Goal: Task Accomplishment & Management: Manage account settings

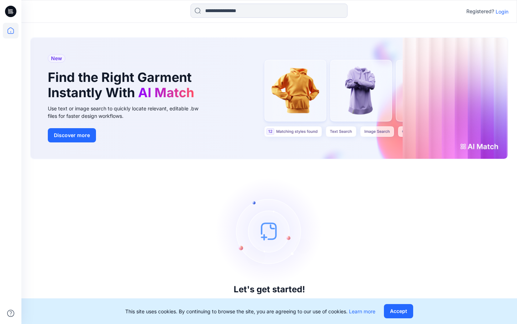
click at [500, 10] on p "Login" at bounding box center [501, 11] width 13 height 7
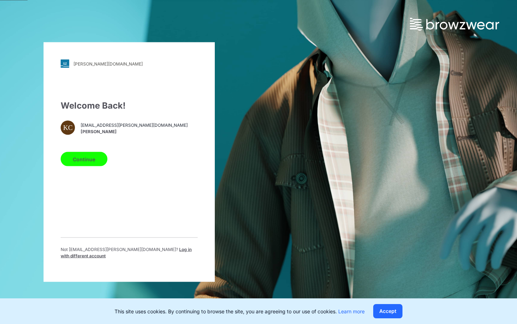
click at [94, 159] on button "Continue" at bounding box center [84, 159] width 47 height 14
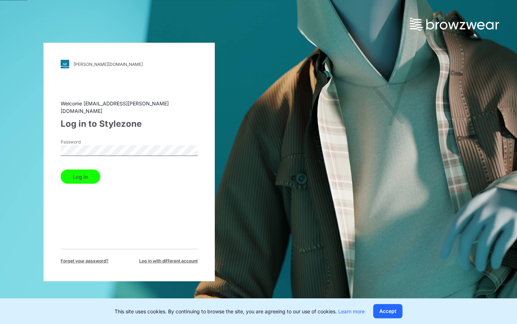
click at [61, 170] on button "Log in" at bounding box center [81, 177] width 40 height 14
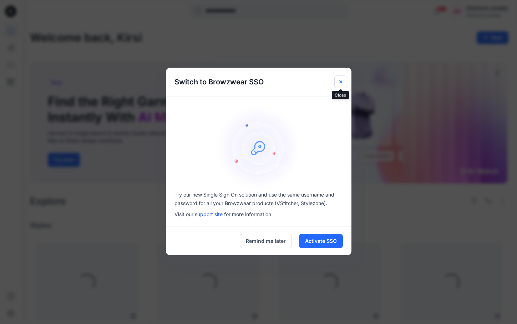
click at [341, 82] on g "Close" at bounding box center [340, 81] width 3 height 3
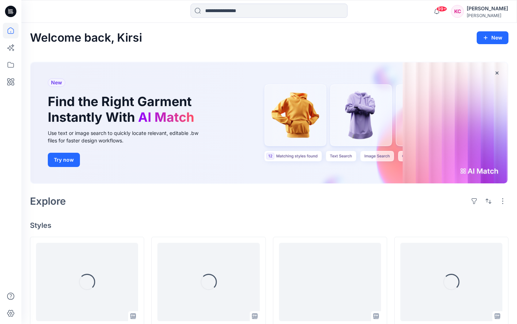
click at [271, 18] on div at bounding box center [268, 12] width 157 height 16
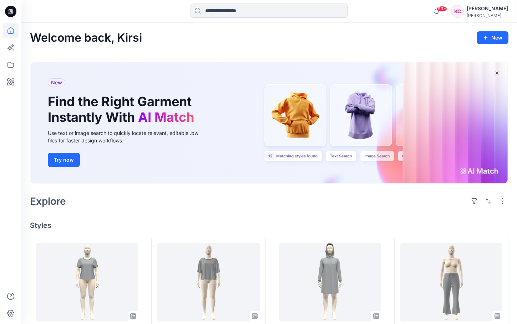
click at [271, 12] on input at bounding box center [268, 11] width 157 height 14
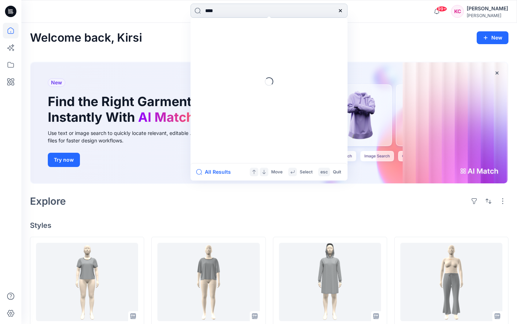
type input "*****"
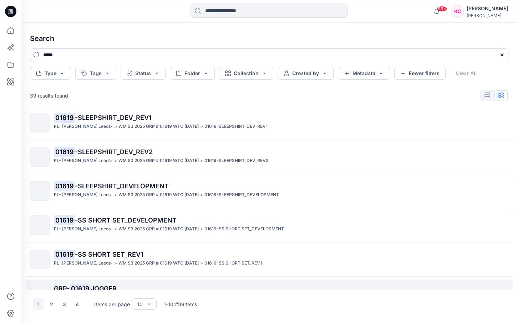
scroll to position [163, 0]
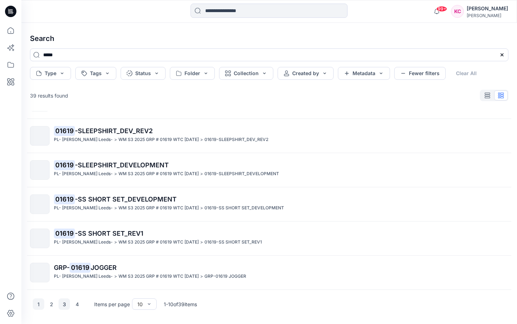
click at [65, 302] on button "3" at bounding box center [63, 304] width 11 height 11
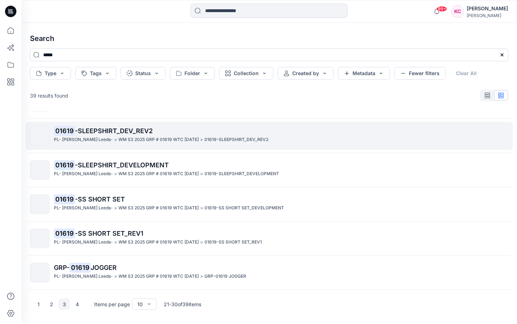
click at [157, 123] on link "01619 -SLEEPSHIRT_DEV_REV2 PL- Richards Leeds- > WM S3 2025 GRP # 01619 WTC HAL…" at bounding box center [269, 136] width 487 height 28
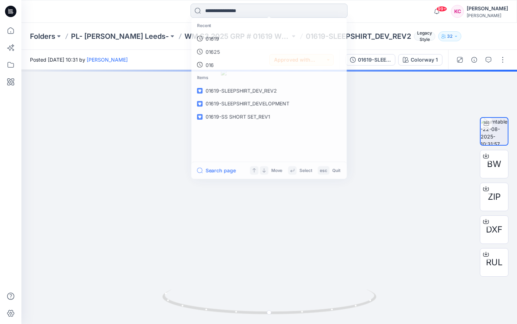
click at [291, 9] on input at bounding box center [268, 11] width 157 height 14
click at [262, 42] on link "01619" at bounding box center [269, 38] width 154 height 13
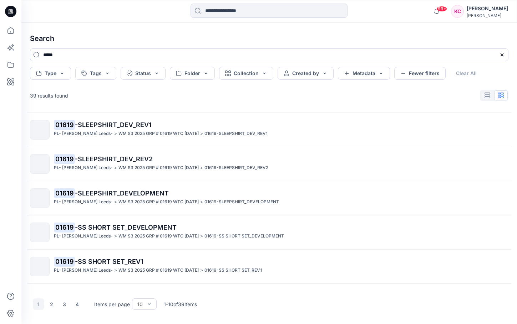
scroll to position [163, 0]
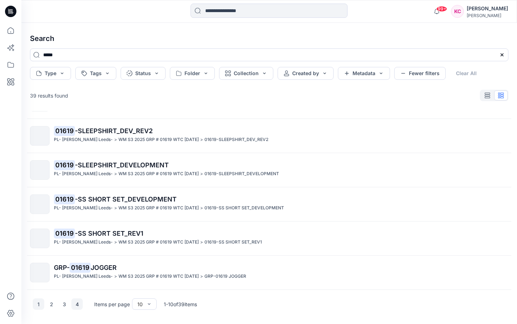
click at [78, 303] on button "4" at bounding box center [76, 304] width 11 height 11
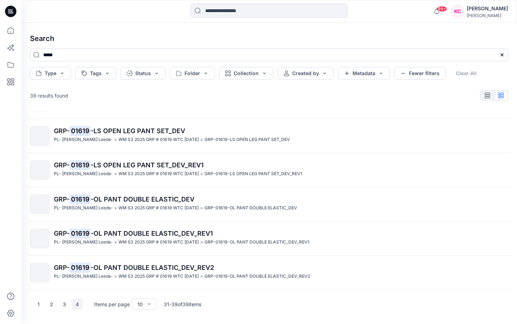
scroll to position [129, 0]
click at [62, 302] on button "3" at bounding box center [63, 304] width 11 height 11
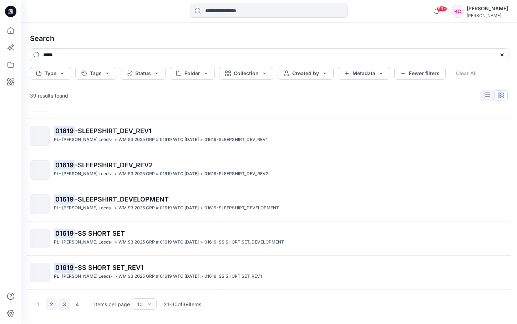
click at [48, 305] on button "2" at bounding box center [51, 304] width 11 height 11
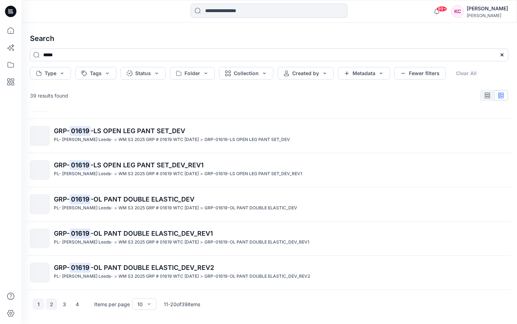
click at [40, 306] on button "1" at bounding box center [38, 304] width 11 height 11
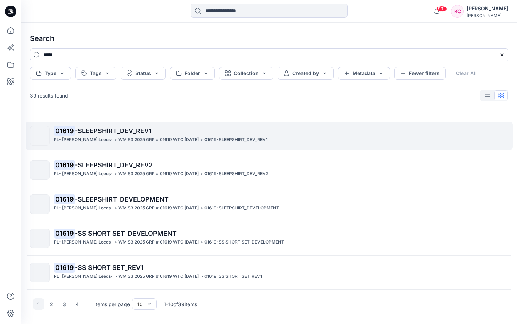
click at [101, 132] on span "-SLEEPSHIRT_DEV_REV1" at bounding box center [113, 130] width 77 height 7
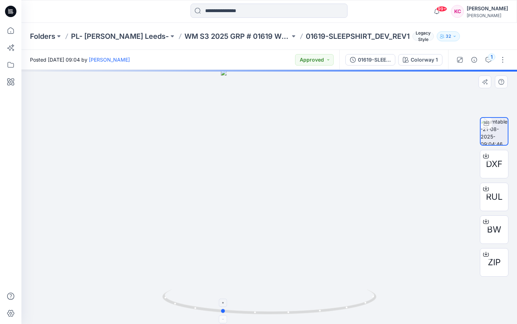
drag, startPoint x: 340, startPoint y: 308, endPoint x: 293, endPoint y: 314, distance: 48.2
click at [293, 314] on icon at bounding box center [270, 303] width 216 height 27
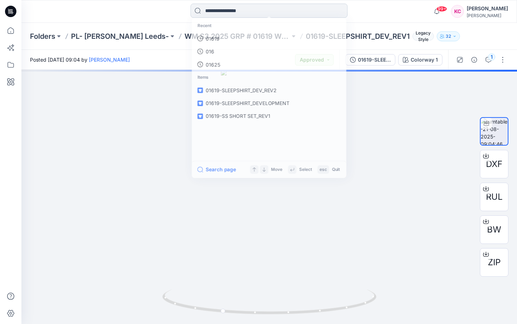
click at [269, 13] on input at bounding box center [268, 11] width 157 height 14
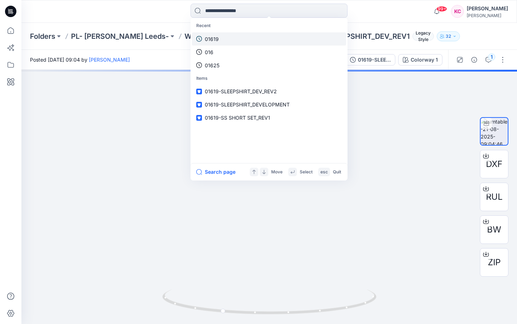
click at [258, 39] on link "01619" at bounding box center [269, 38] width 154 height 13
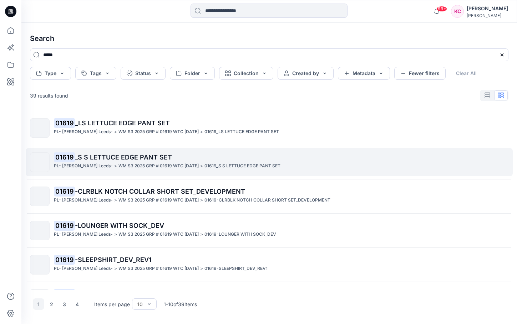
click at [163, 154] on span "_S S LETTUCE EDGE PANT SET" at bounding box center [123, 157] width 97 height 7
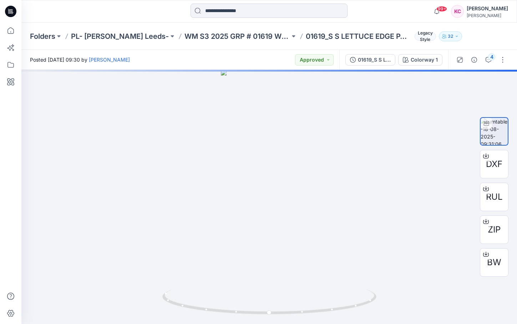
click at [277, 14] on input at bounding box center [268, 11] width 157 height 14
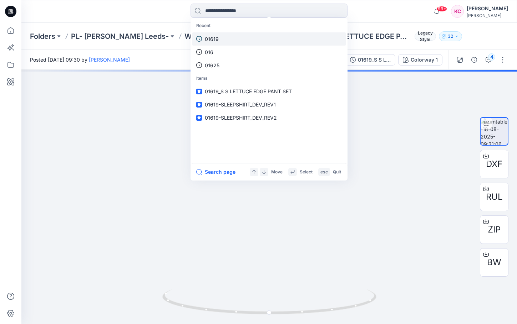
click at [252, 43] on link "01619" at bounding box center [269, 38] width 154 height 13
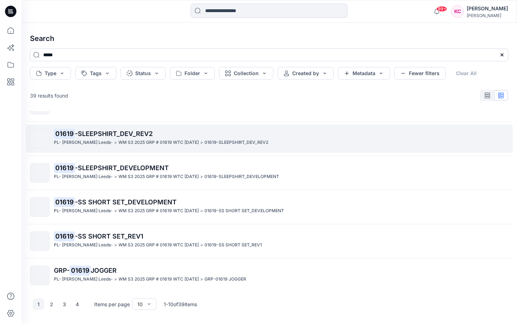
scroll to position [163, 0]
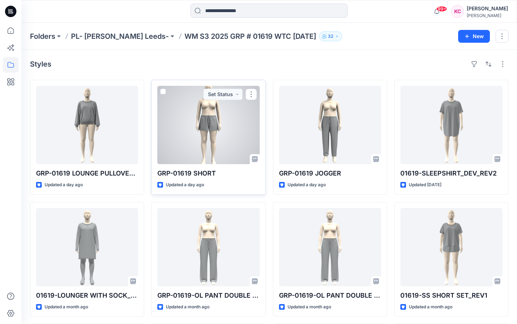
click at [231, 146] on div at bounding box center [208, 125] width 102 height 78
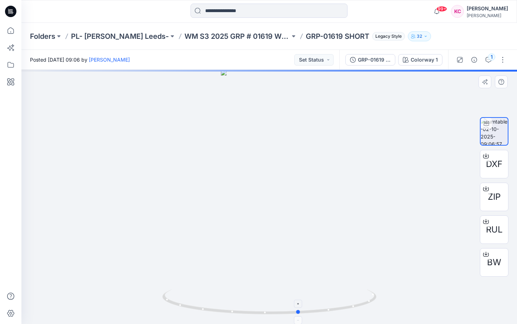
drag, startPoint x: 320, startPoint y: 312, endPoint x: 350, endPoint y: 312, distance: 29.9
click at [350, 312] on icon at bounding box center [270, 303] width 216 height 27
click at [329, 60] on button "Set Status" at bounding box center [313, 59] width 39 height 11
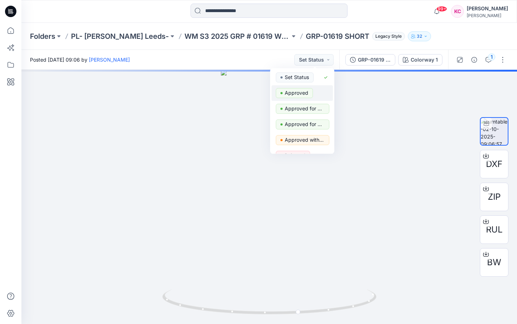
click at [315, 90] on div "Approved" at bounding box center [302, 93] width 53 height 10
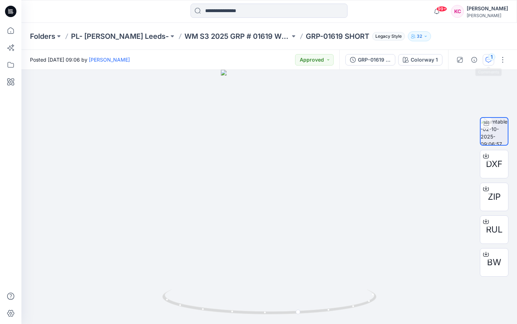
click at [490, 60] on div "1" at bounding box center [491, 56] width 7 height 7
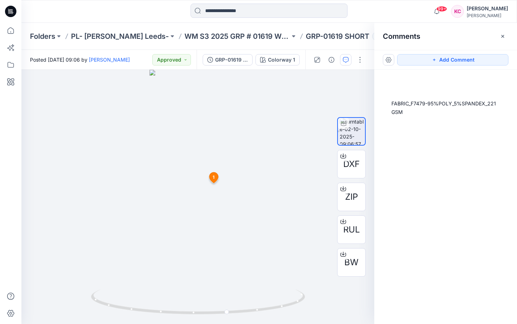
click at [490, 58] on div "Comments Add Comment FABRIC_F7479-95%POLY_5%SPANDEX_221 GSM" at bounding box center [445, 174] width 143 height 302
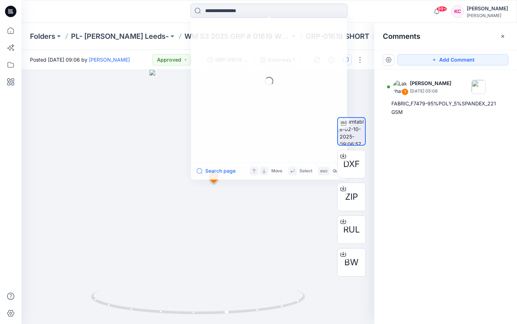
click at [253, 13] on input at bounding box center [268, 11] width 157 height 14
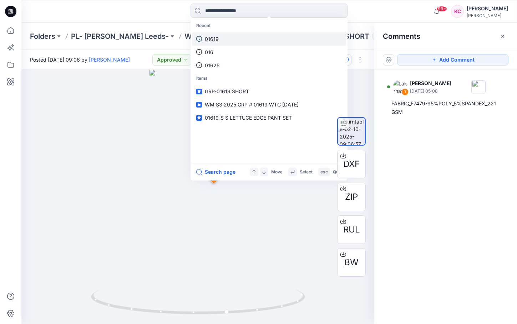
click at [227, 36] on link "01619" at bounding box center [269, 38] width 154 height 13
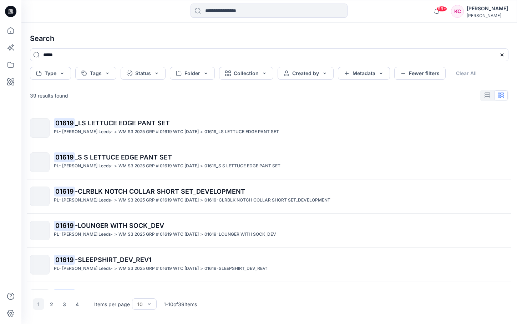
click at [143, 10] on div at bounding box center [83, 12] width 124 height 16
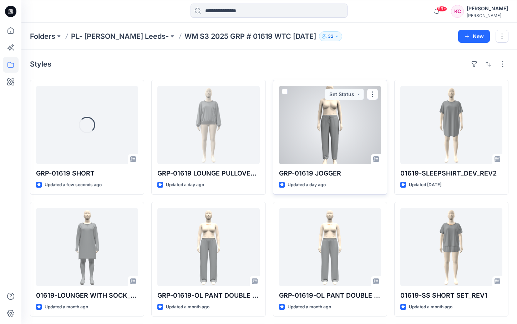
click at [351, 148] on div at bounding box center [330, 125] width 102 height 78
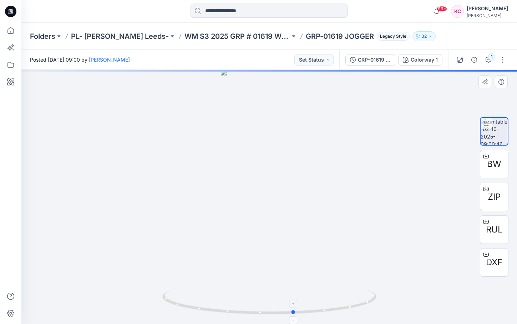
drag, startPoint x: 328, startPoint y: 311, endPoint x: 353, endPoint y: 300, distance: 27.1
click at [353, 300] on icon at bounding box center [270, 303] width 216 height 27
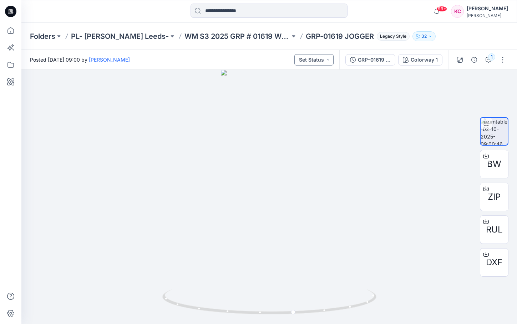
click at [328, 61] on button "Set Status" at bounding box center [313, 59] width 39 height 11
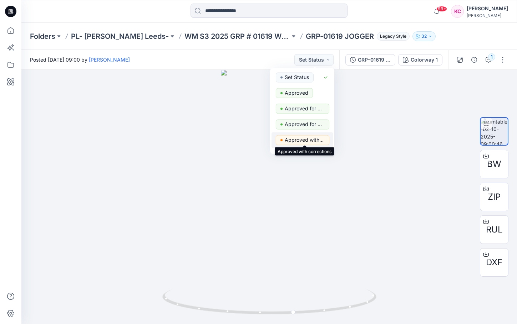
click at [320, 142] on p "Approved with corrections" at bounding box center [304, 139] width 40 height 9
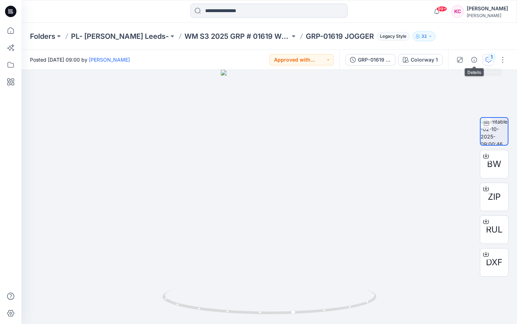
click at [491, 56] on div "1" at bounding box center [491, 56] width 7 height 7
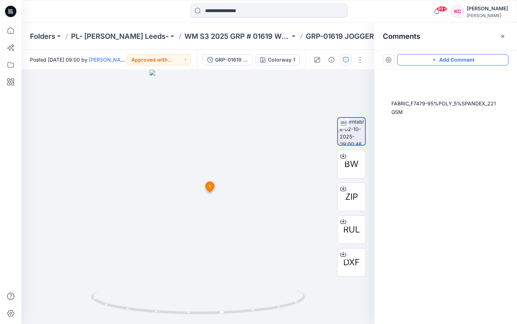
click at [435, 55] on button "Add Comment" at bounding box center [452, 59] width 111 height 11
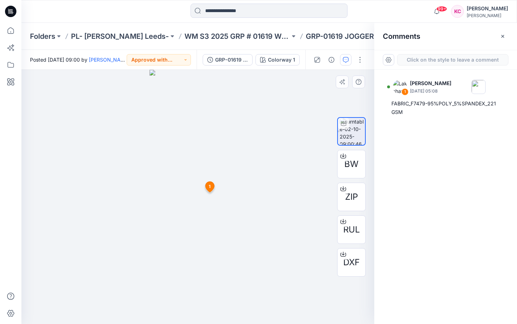
click at [216, 292] on div "2 1 [PERSON_NAME] [DATE] 05:08 FABRIC_F7479-95%POLY_5%SPANDEX_221 GSM Reply" at bounding box center [197, 197] width 353 height 255
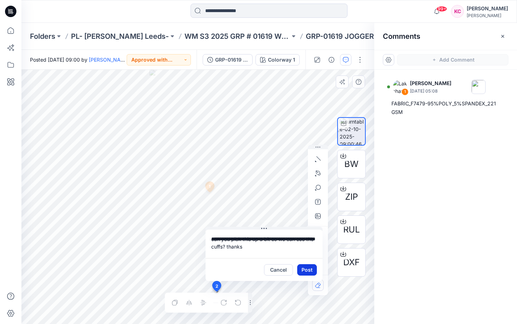
type textarea "**********"
click at [304, 269] on button "Post" at bounding box center [307, 270] width 20 height 11
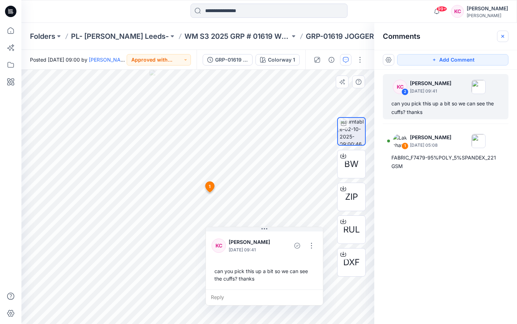
click at [506, 36] on button "button" at bounding box center [502, 36] width 11 height 11
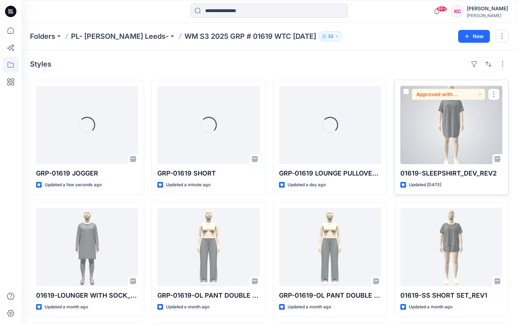
click at [460, 135] on div at bounding box center [451, 125] width 102 height 78
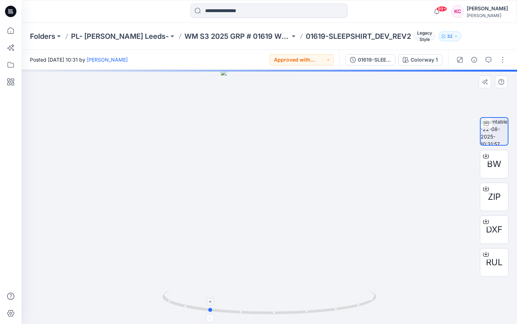
drag, startPoint x: 306, startPoint y: 309, endPoint x: 247, endPoint y: 309, distance: 58.8
click at [247, 309] on icon at bounding box center [270, 303] width 216 height 27
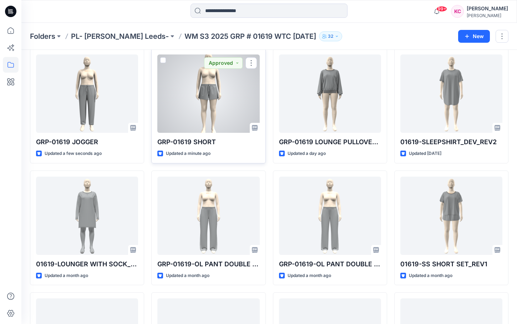
scroll to position [31, 0]
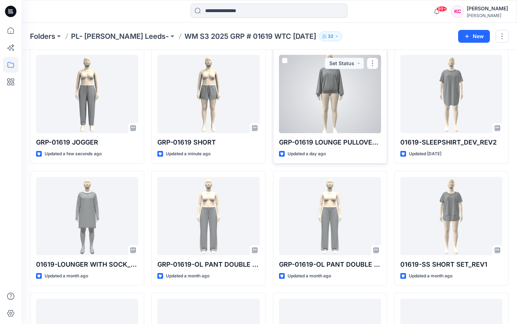
click at [347, 92] on div at bounding box center [330, 94] width 102 height 78
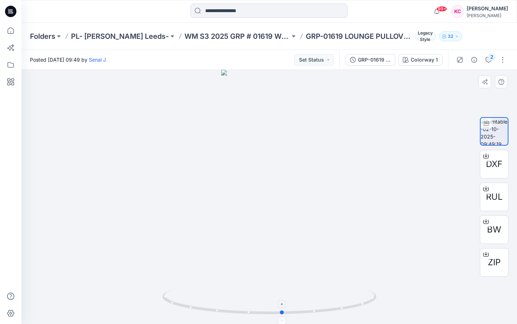
drag, startPoint x: 323, startPoint y: 311, endPoint x: 337, endPoint y: 312, distance: 13.2
click at [337, 312] on icon at bounding box center [270, 303] width 216 height 27
click at [327, 58] on button "Set Status" at bounding box center [313, 59] width 39 height 11
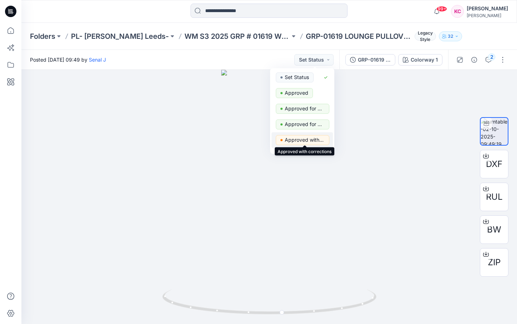
click at [315, 138] on p "Approved with corrections" at bounding box center [304, 139] width 40 height 9
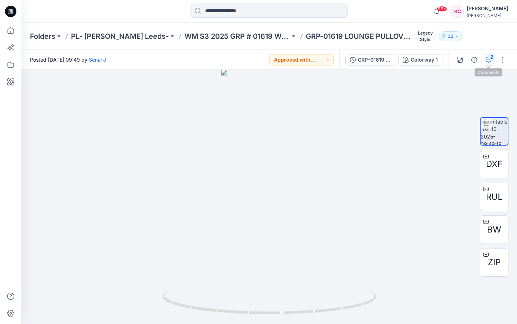
click at [489, 58] on div "2" at bounding box center [491, 56] width 7 height 7
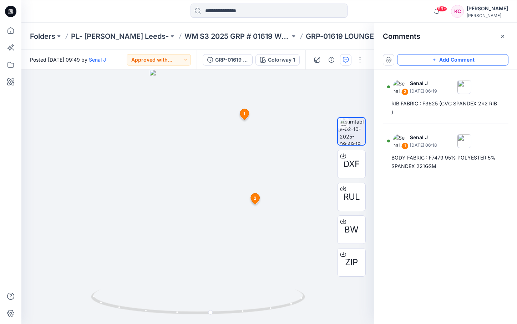
click at [450, 60] on button "Add Comment" at bounding box center [452, 59] width 111 height 11
click at [236, 189] on div "3 1 Senal J [DATE] 06:18 BODY FABRIC : F7479 95% POLYESTER 5% SPANDEX 221GSM Re…" at bounding box center [197, 197] width 353 height 255
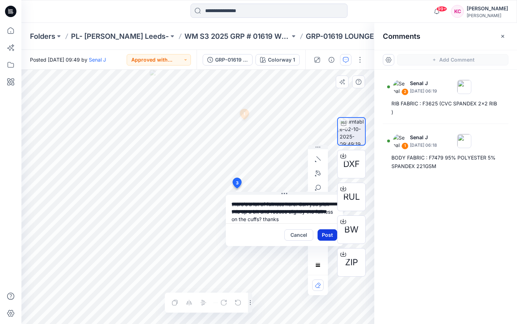
type textarea "**********"
click at [320, 235] on button "Post" at bounding box center [327, 235] width 20 height 11
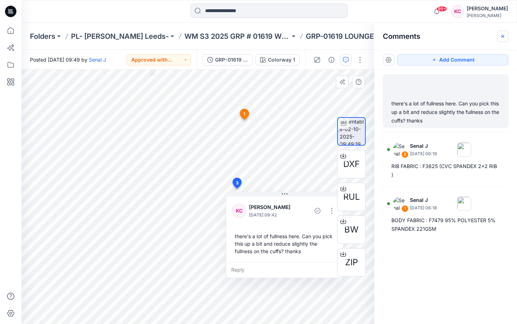
click at [504, 36] on icon "button" at bounding box center [502, 37] width 6 height 6
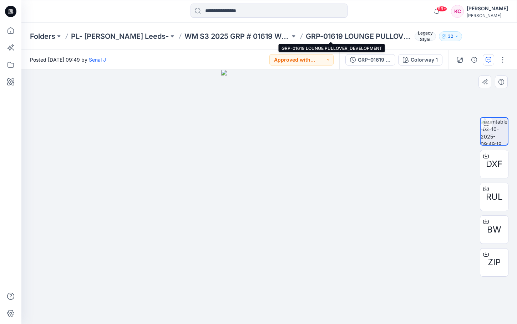
click at [312, 35] on p "GRP-01619 LOUNGE PULLOVER_DEVELOPMENT" at bounding box center [359, 36] width 106 height 10
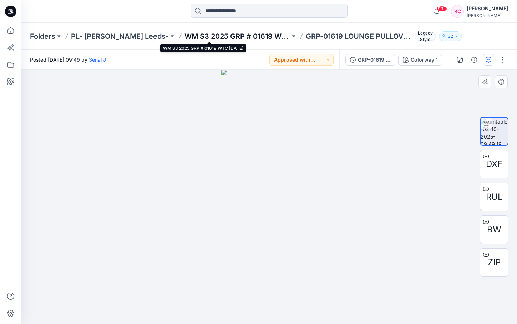
click at [254, 37] on p "WM S3 2025 GRP # 01619 WTC [DATE]" at bounding box center [237, 36] width 106 height 10
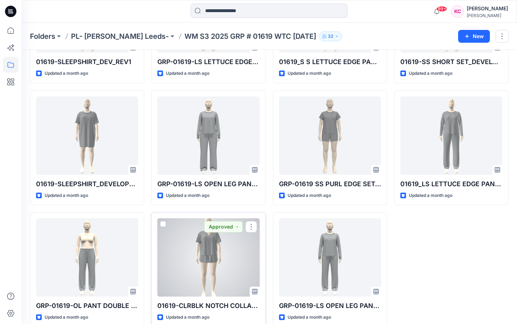
scroll to position [368, 0]
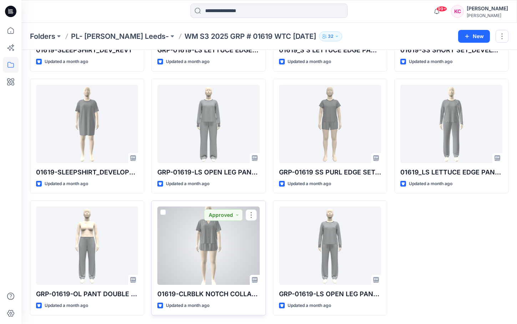
click at [221, 254] on div at bounding box center [208, 246] width 102 height 78
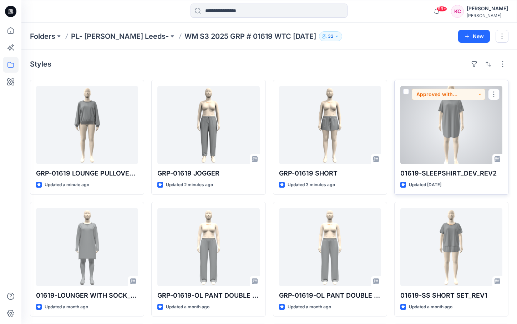
click at [476, 151] on div at bounding box center [451, 125] width 102 height 78
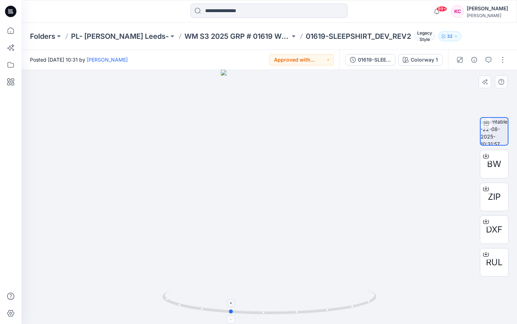
drag, startPoint x: 313, startPoint y: 313, endPoint x: 274, endPoint y: 312, distance: 39.6
click at [274, 312] on icon at bounding box center [270, 303] width 216 height 27
